Goal: Navigation & Orientation: Find specific page/section

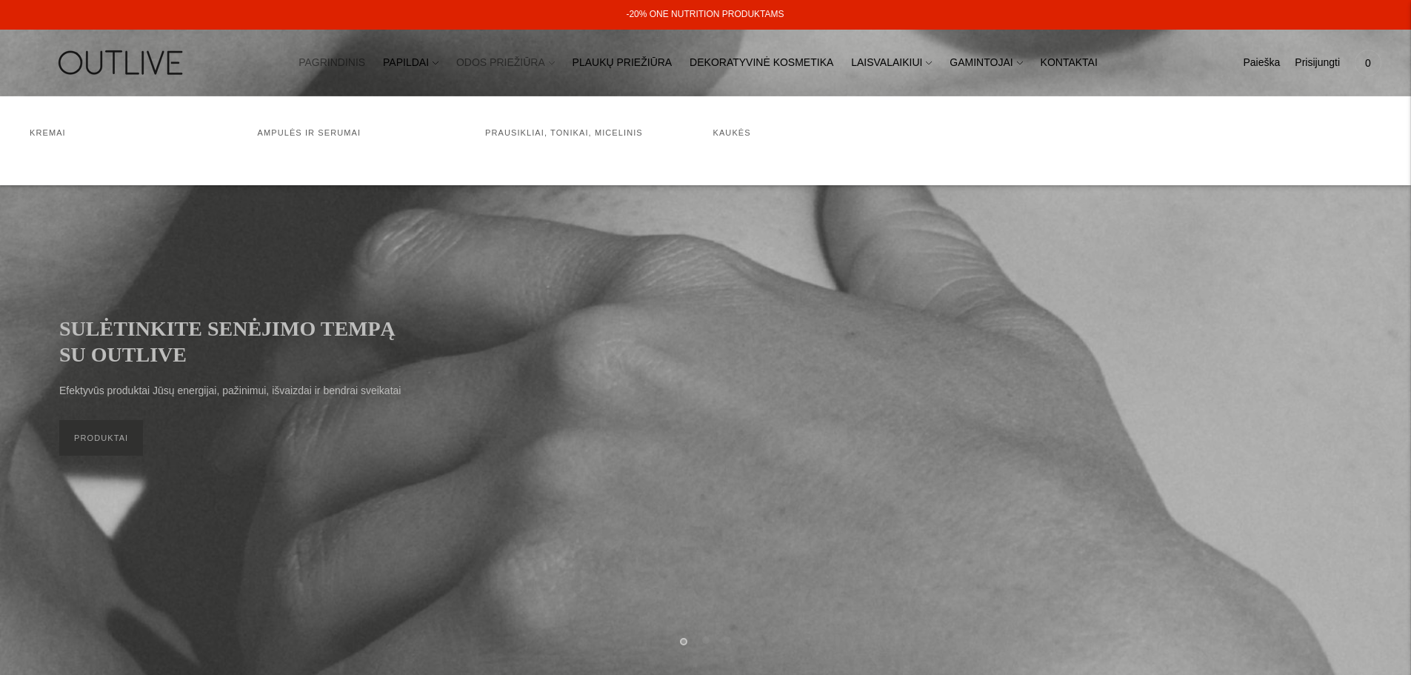
click at [527, 63] on link "ODOS PRIEŽIŪRA" at bounding box center [505, 63] width 99 height 33
click at [439, 59] on link "PAPILDAI" at bounding box center [411, 63] width 56 height 33
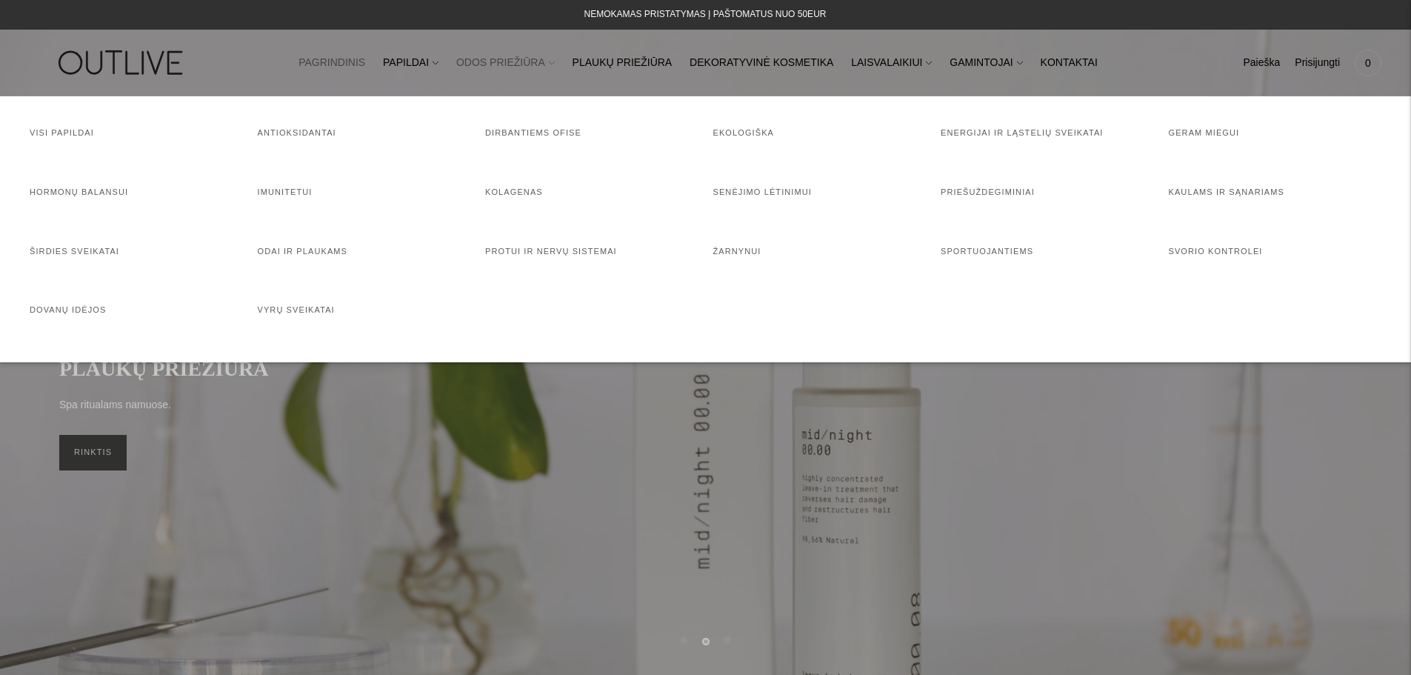
click at [533, 58] on link "ODOS PRIEŽIŪRA" at bounding box center [505, 63] width 99 height 33
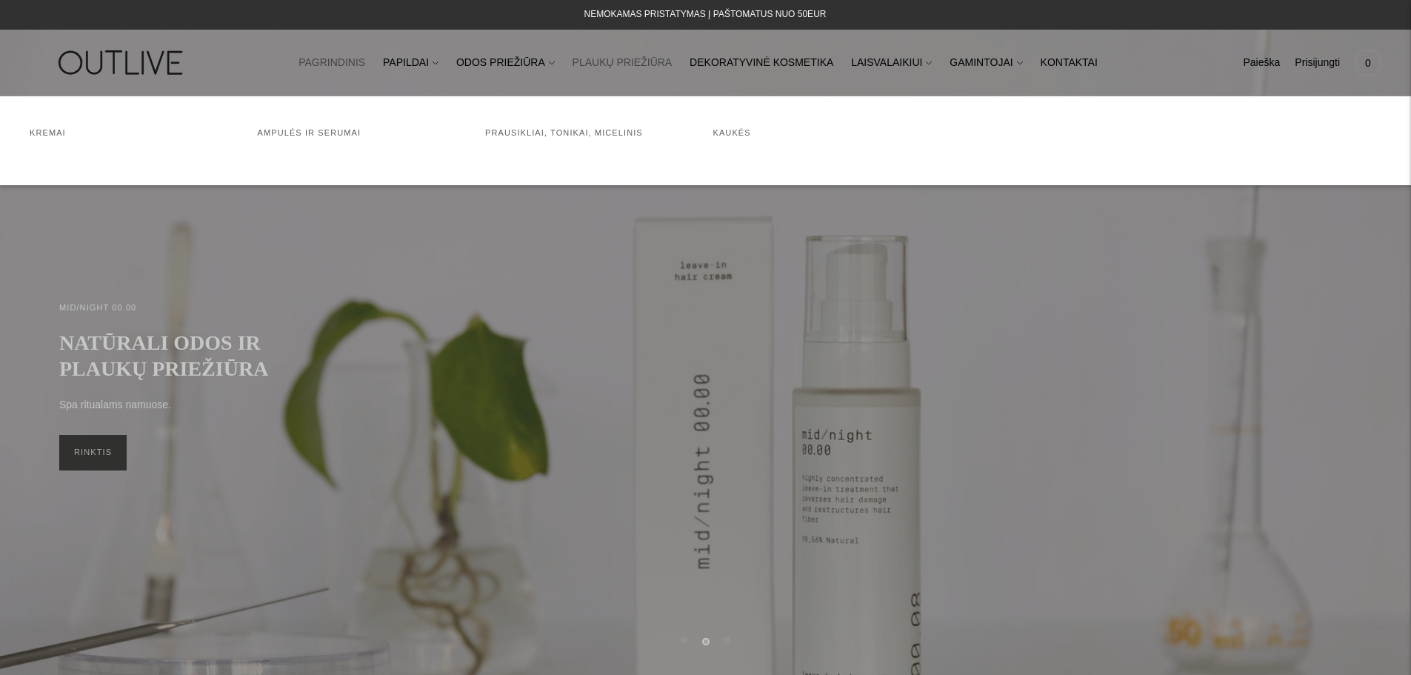
click at [592, 61] on link "PLAUKŲ PRIEŽIŪRA" at bounding box center [623, 63] width 100 height 33
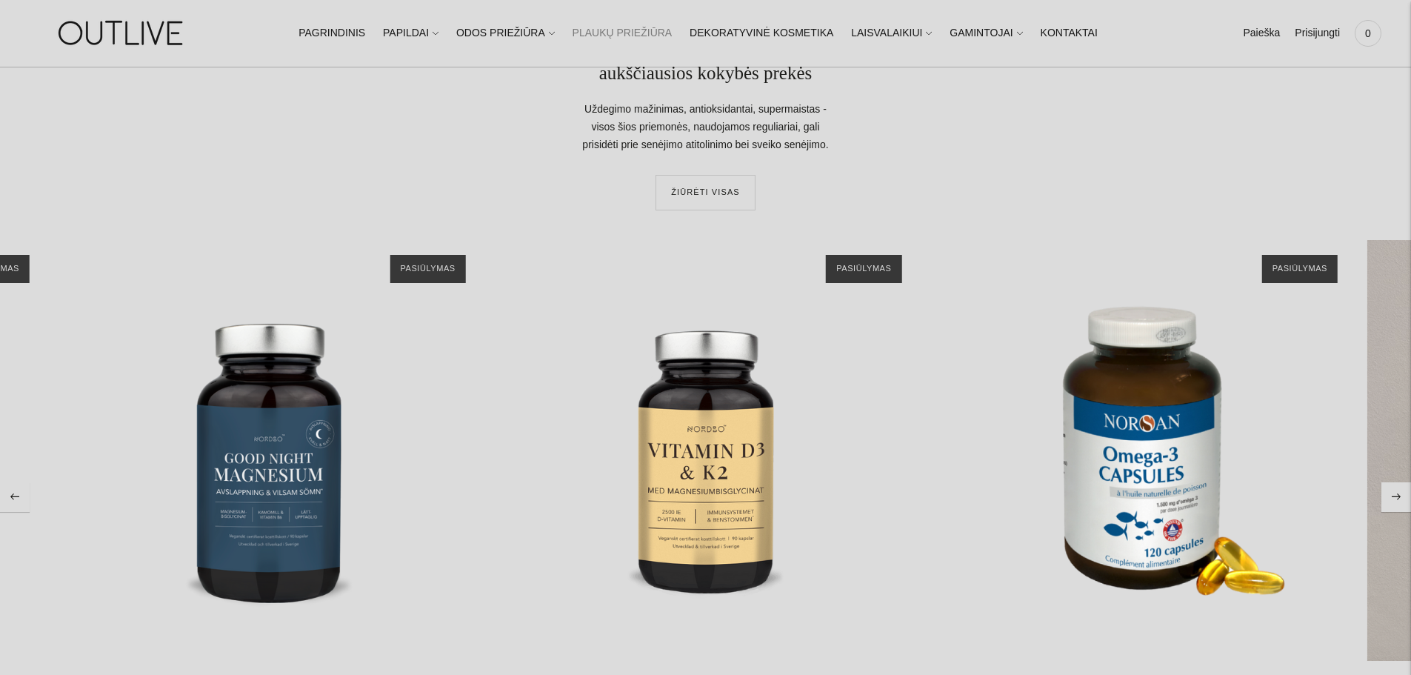
scroll to position [5905, 0]
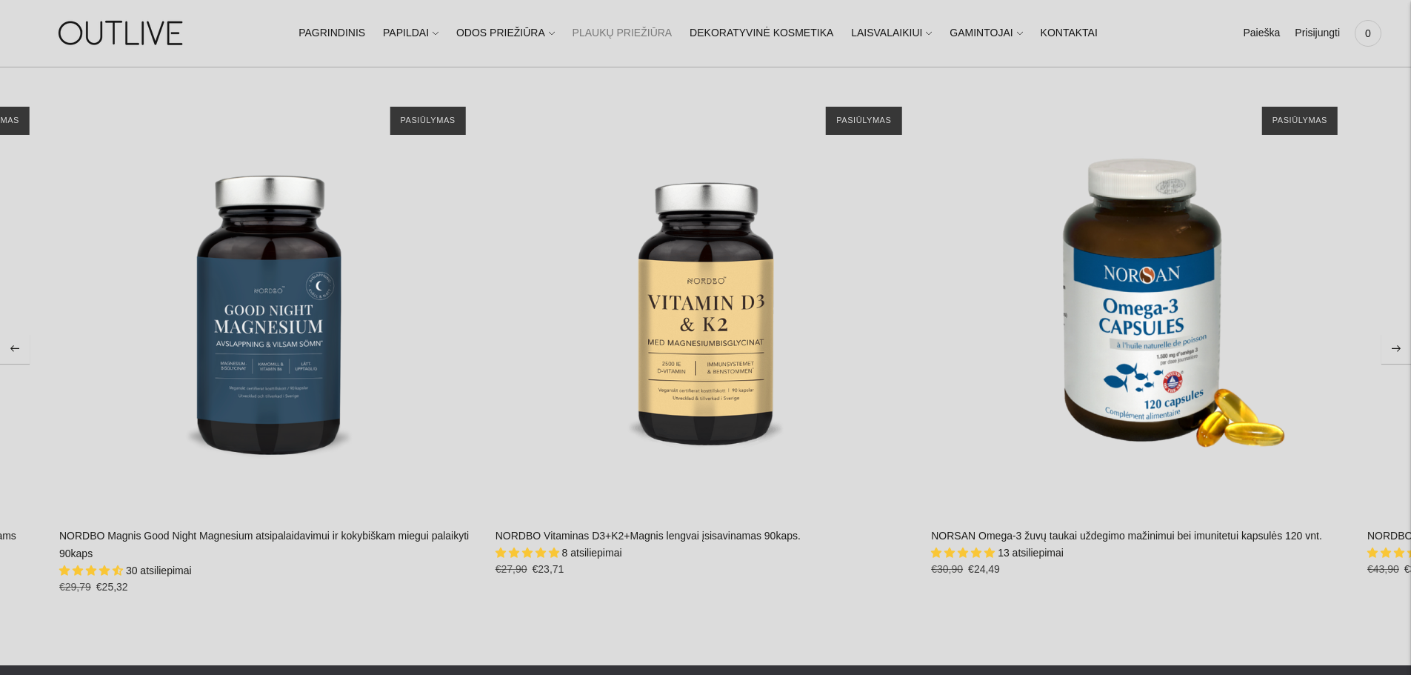
click at [1392, 345] on icon "Move to next carousel slide" at bounding box center [1396, 348] width 9 height 7
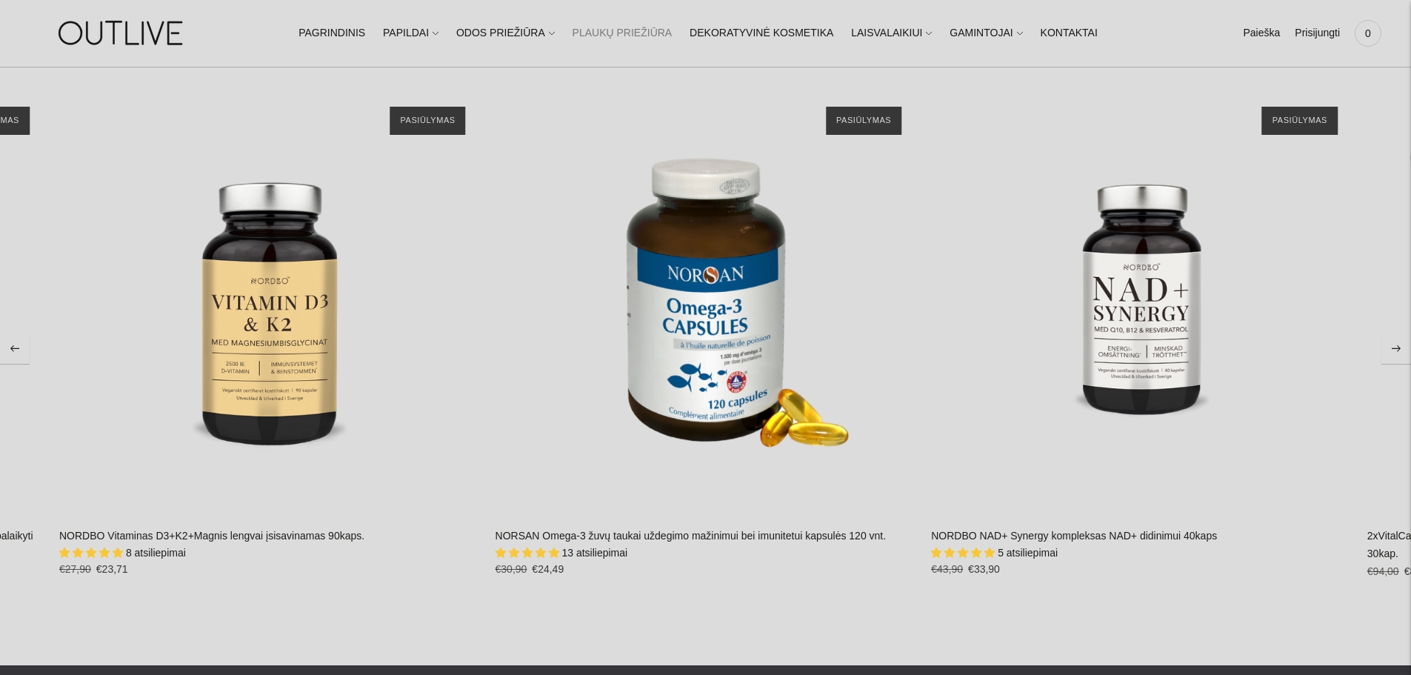
click at [1392, 345] on icon "Move to next carousel slide" at bounding box center [1396, 348] width 9 height 7
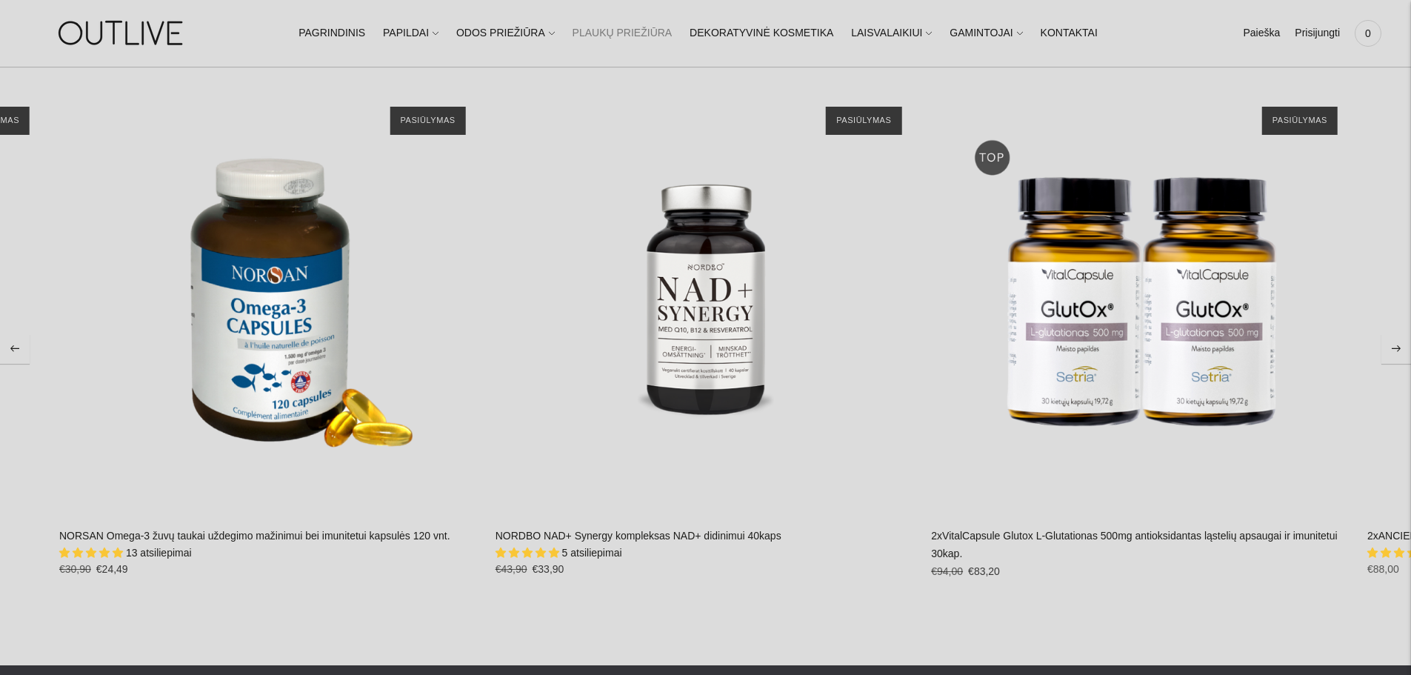
click at [1392, 345] on icon "Move to next carousel slide" at bounding box center [1396, 348] width 9 height 7
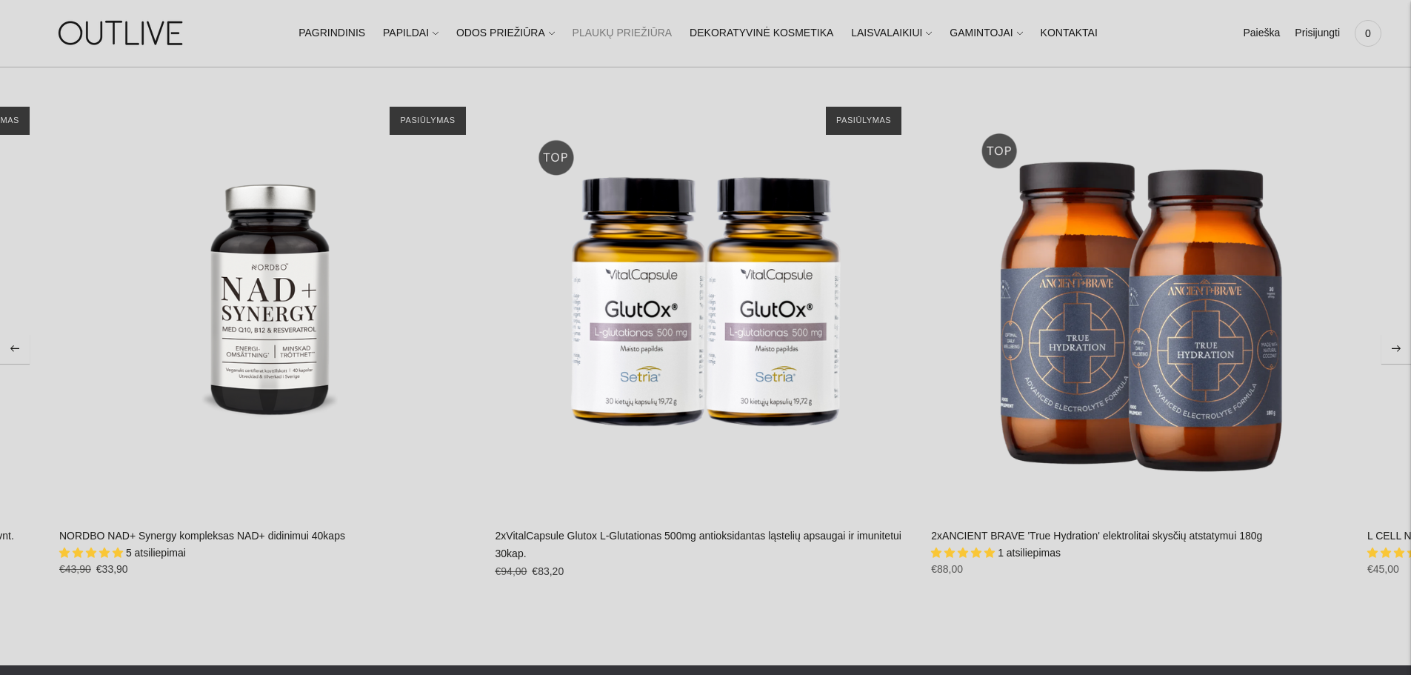
click at [1392, 345] on icon "Move to next carousel slide" at bounding box center [1396, 348] width 9 height 7
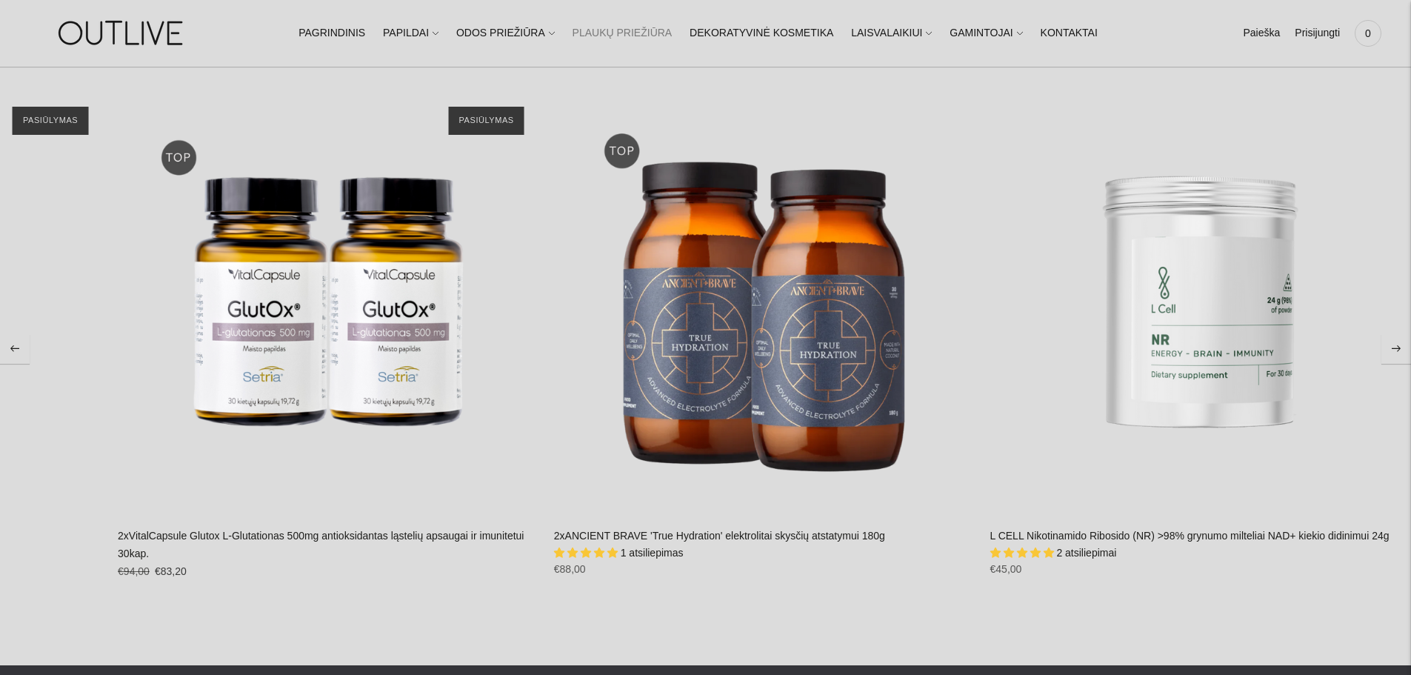
click at [1392, 345] on icon "Move to next carousel slide" at bounding box center [1396, 348] width 9 height 7
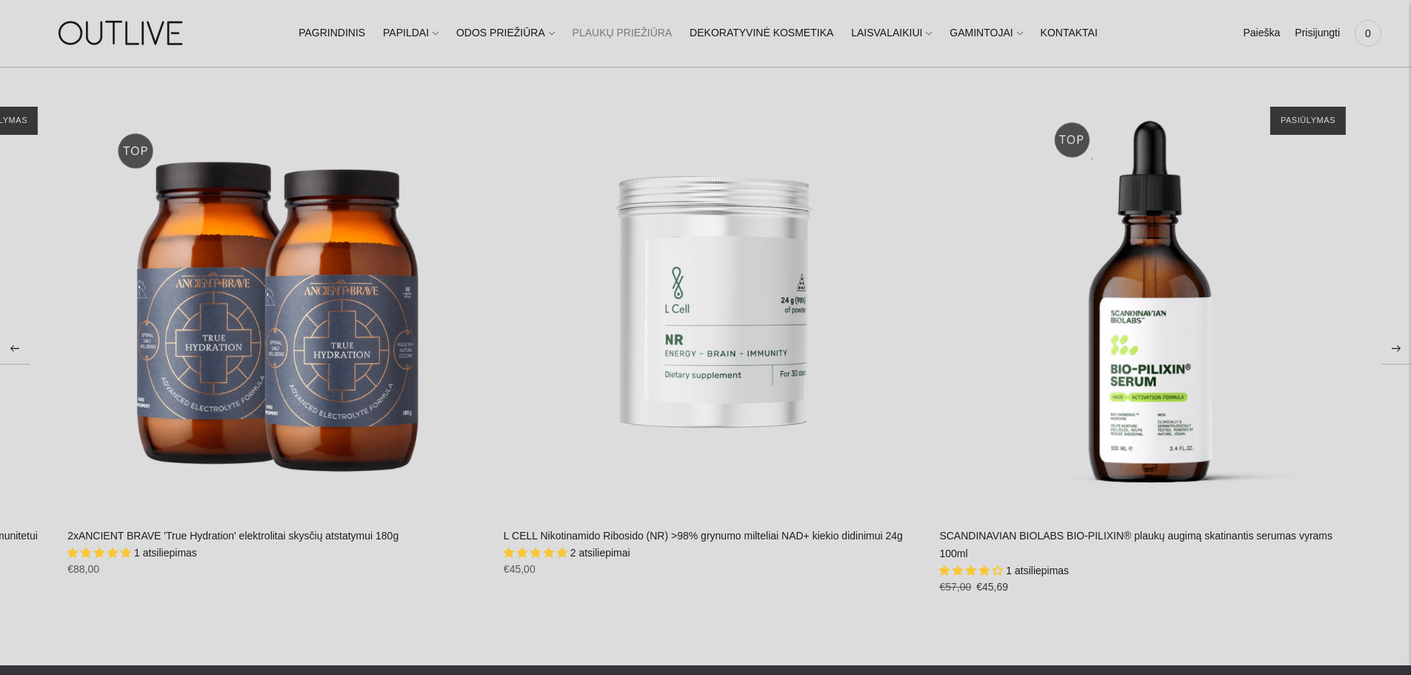
click at [1392, 345] on icon "Move to next carousel slide" at bounding box center [1396, 348] width 9 height 7
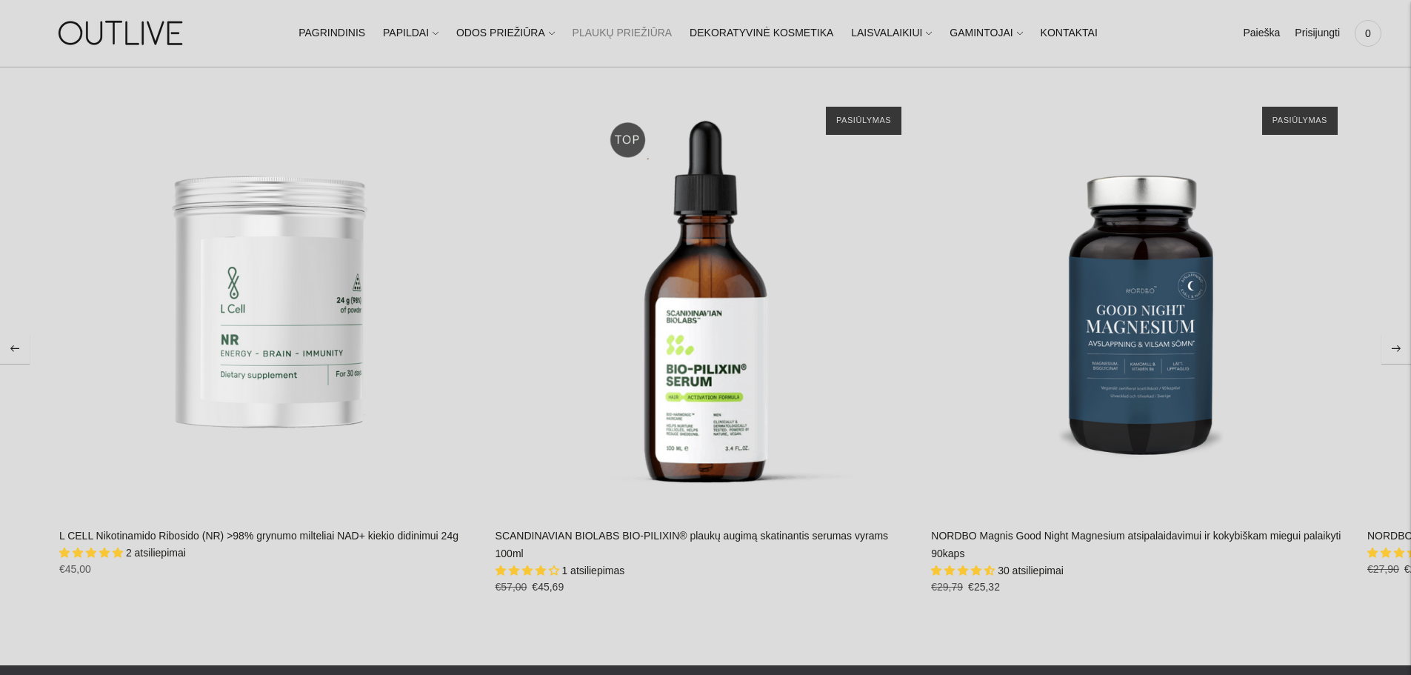
click at [1397, 345] on icon "Move to next carousel slide" at bounding box center [1396, 348] width 9 height 7
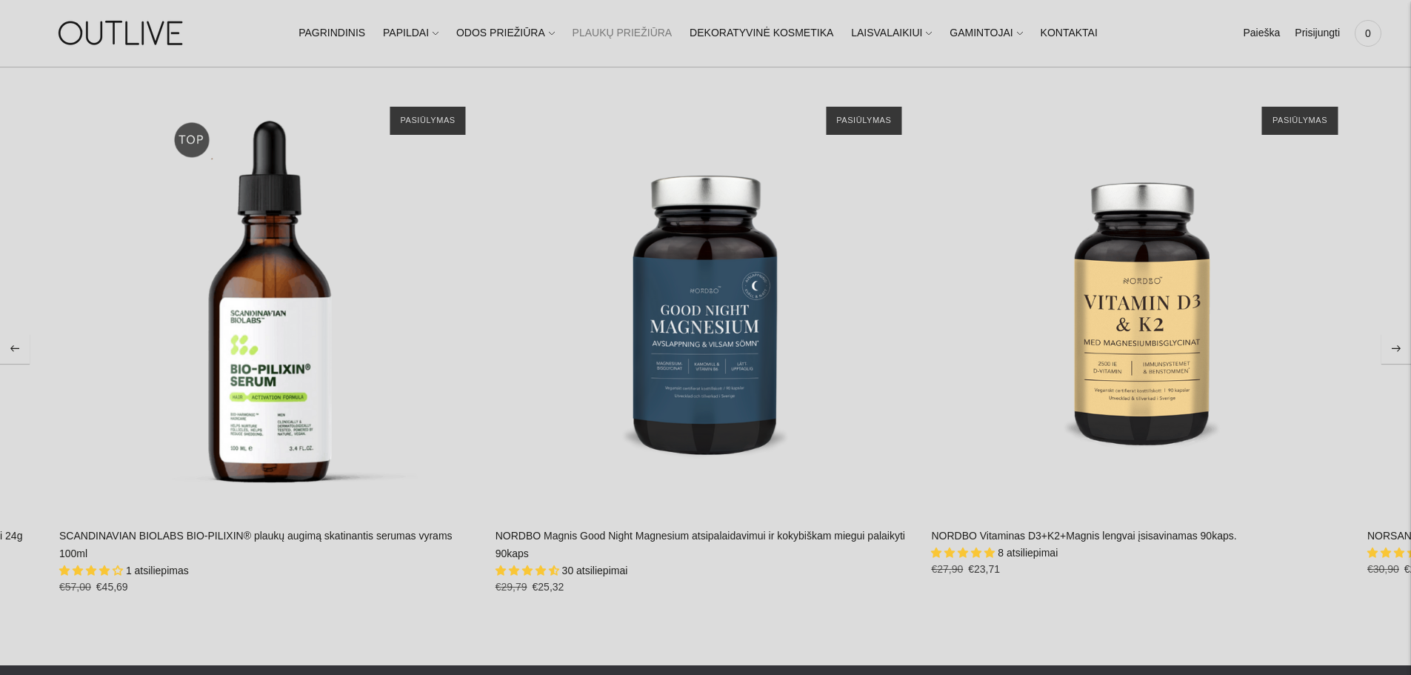
click at [1397, 345] on icon "Move to next carousel slide" at bounding box center [1396, 348] width 9 height 7
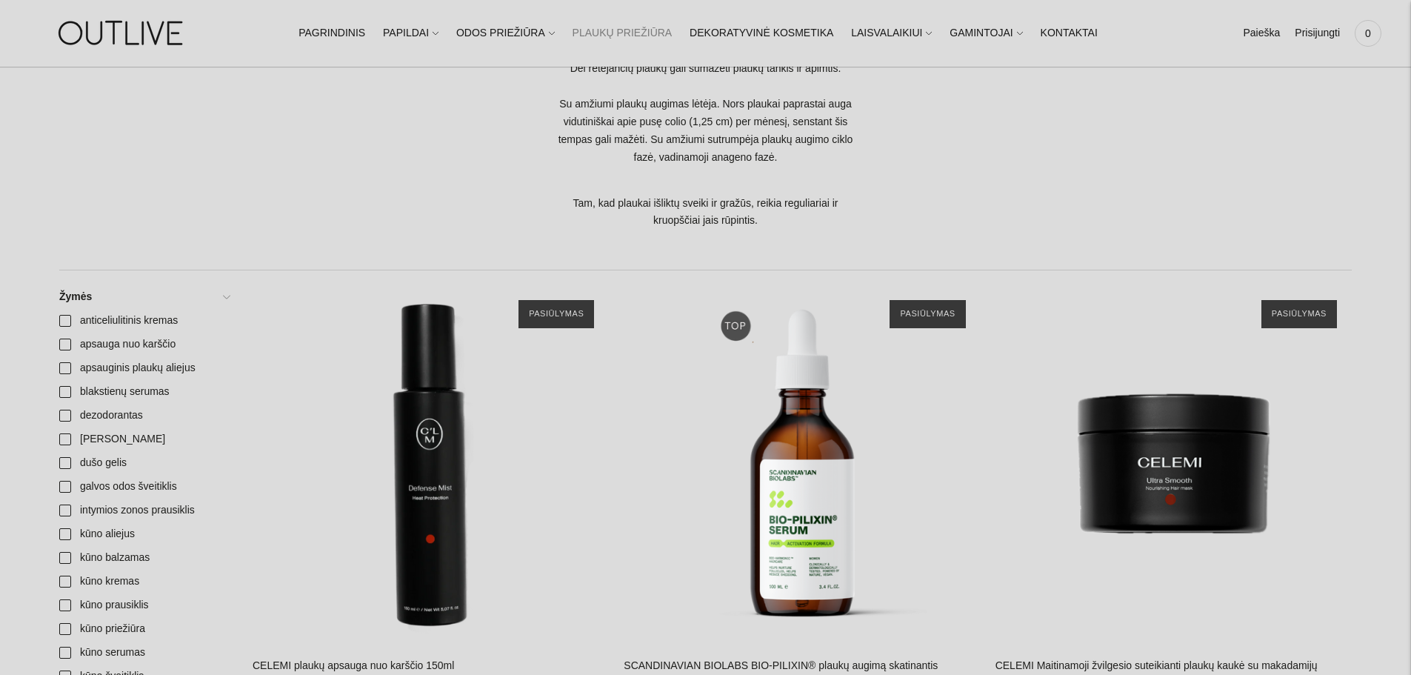
scroll to position [0, 0]
